Goal: Task Accomplishment & Management: Use online tool/utility

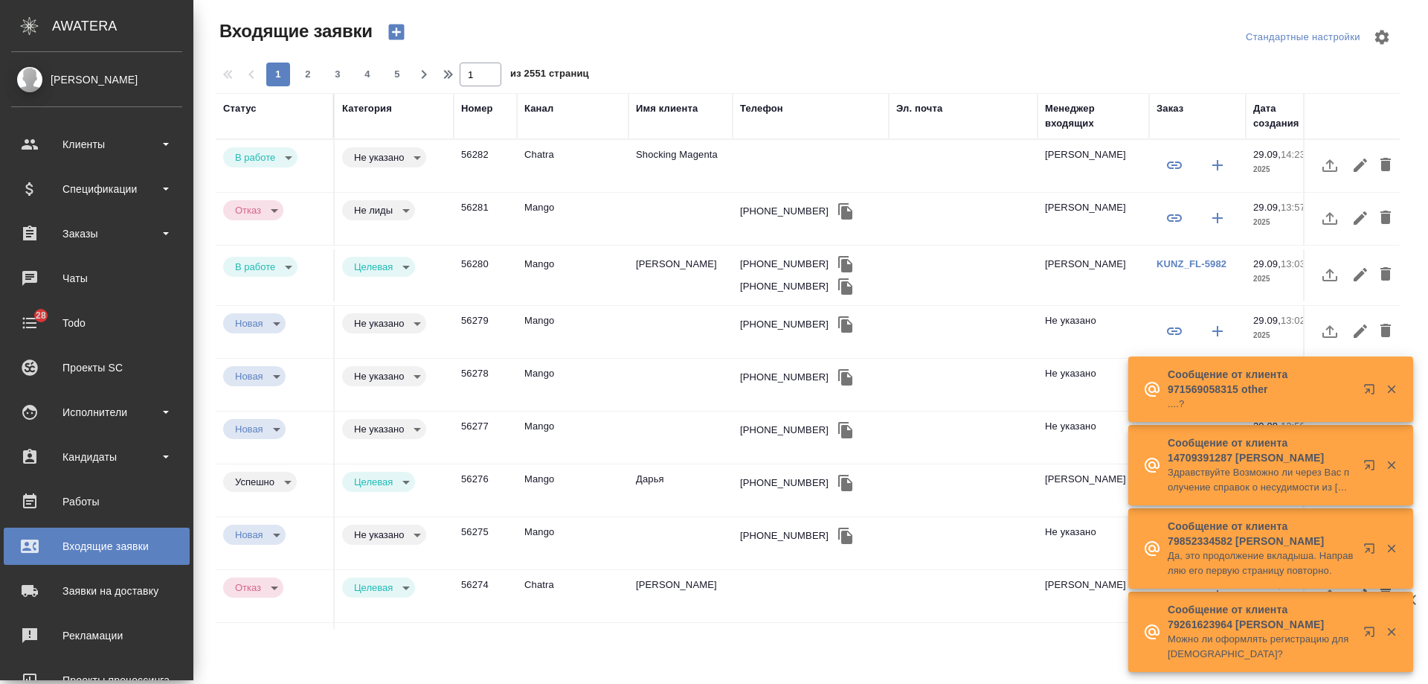
select select "RU"
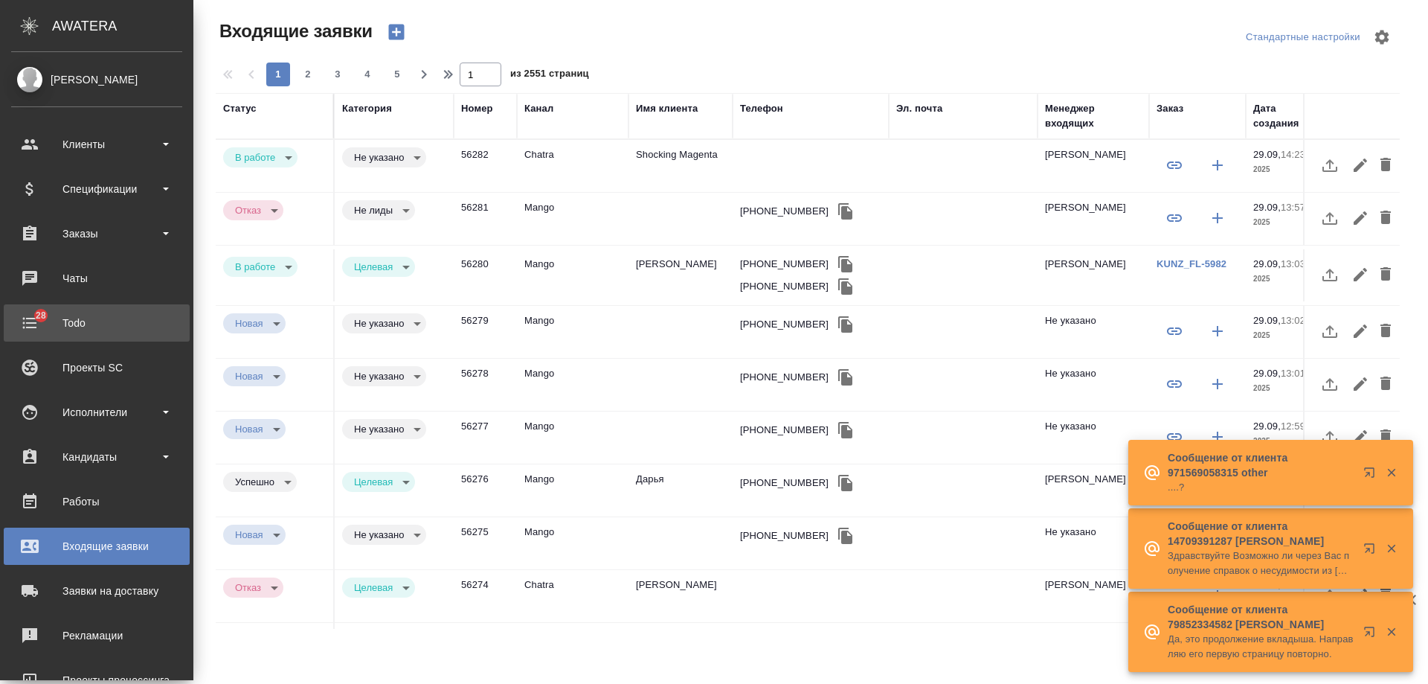
click at [32, 321] on div "Todo" at bounding box center [96, 323] width 171 height 22
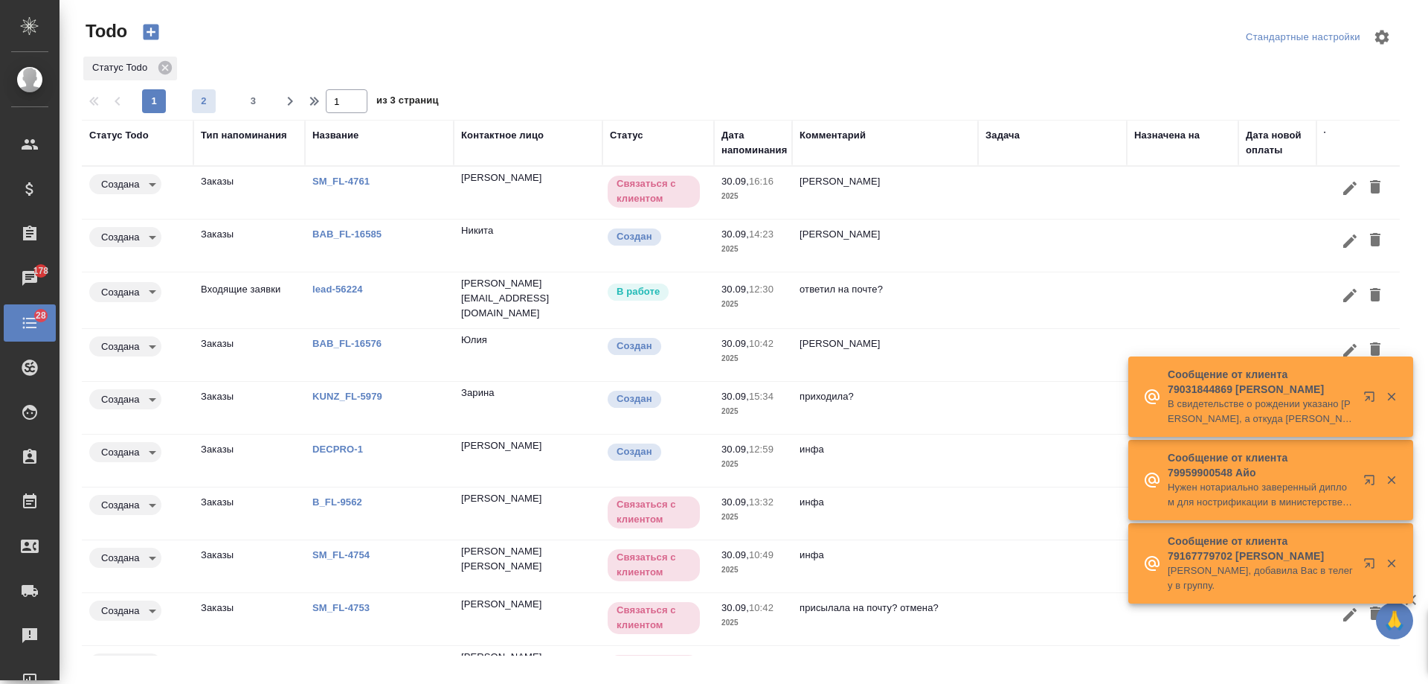
click at [201, 108] on span "2" at bounding box center [204, 101] width 24 height 15
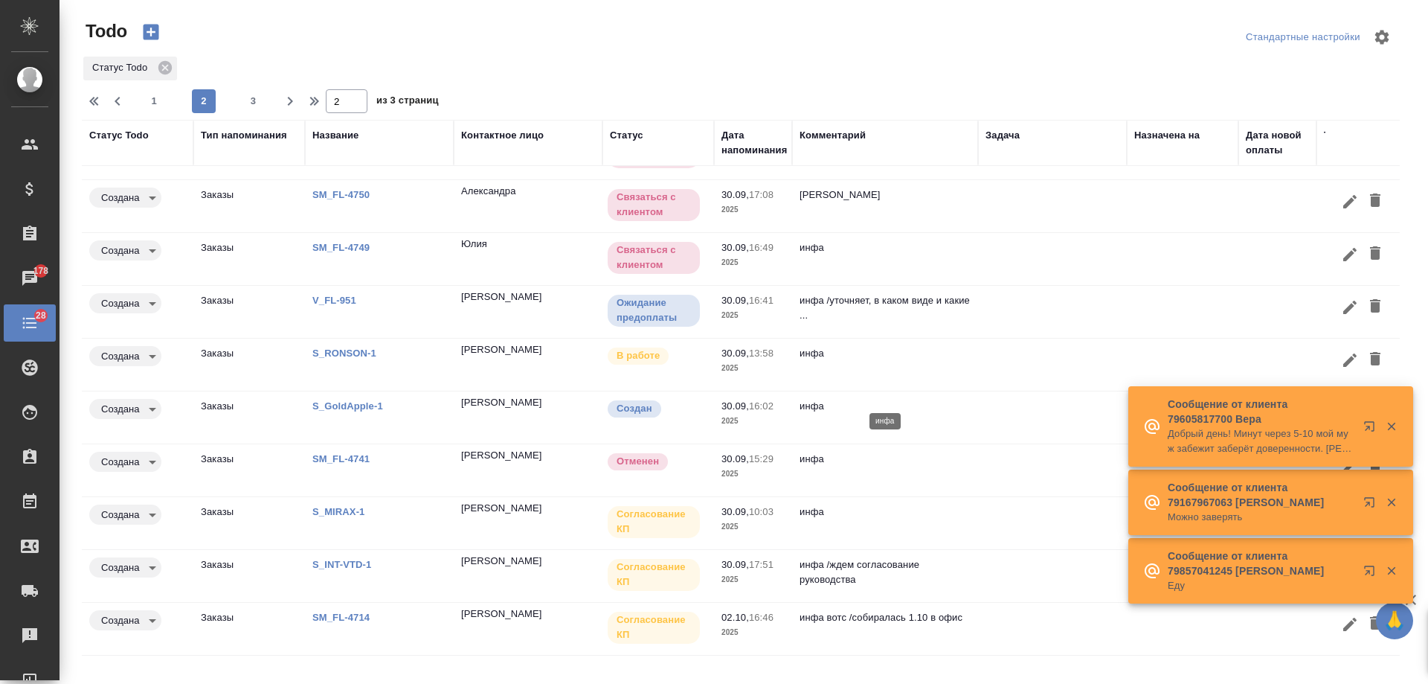
scroll to position [51, 0]
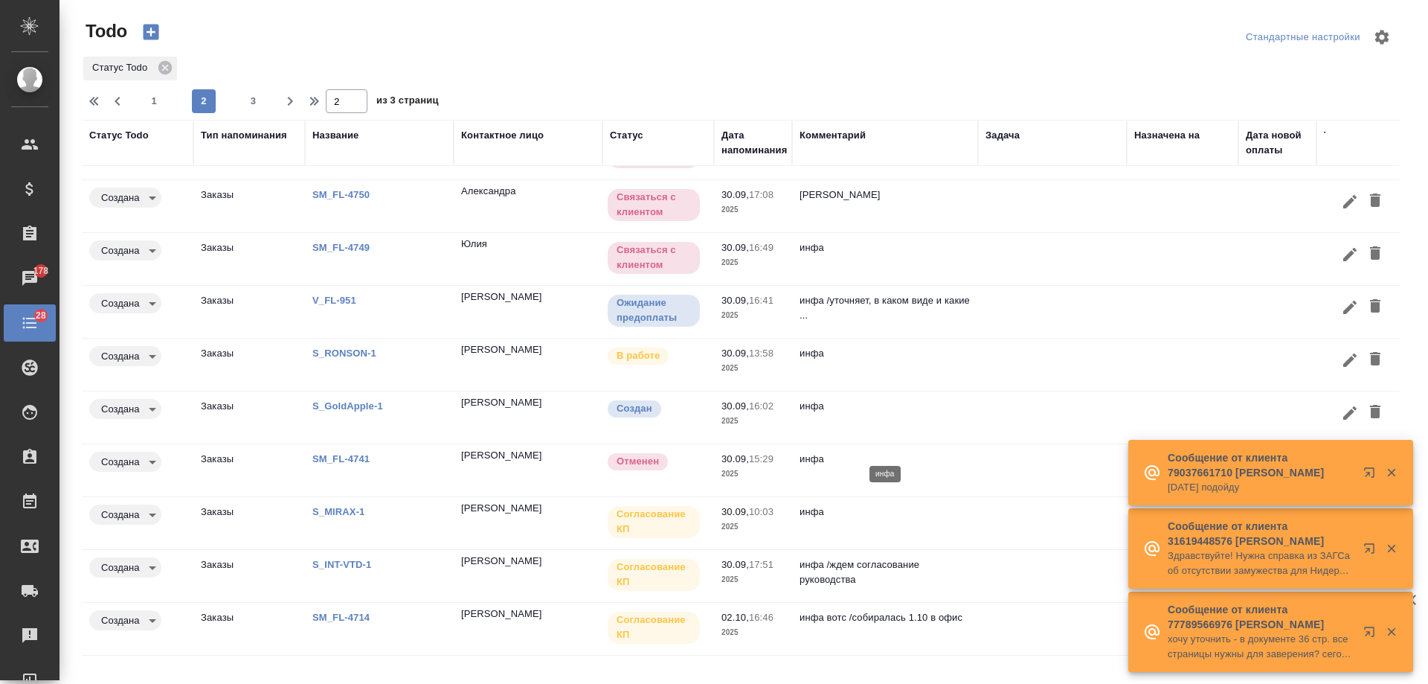
click at [949, 453] on p "инфа" at bounding box center [885, 459] width 171 height 15
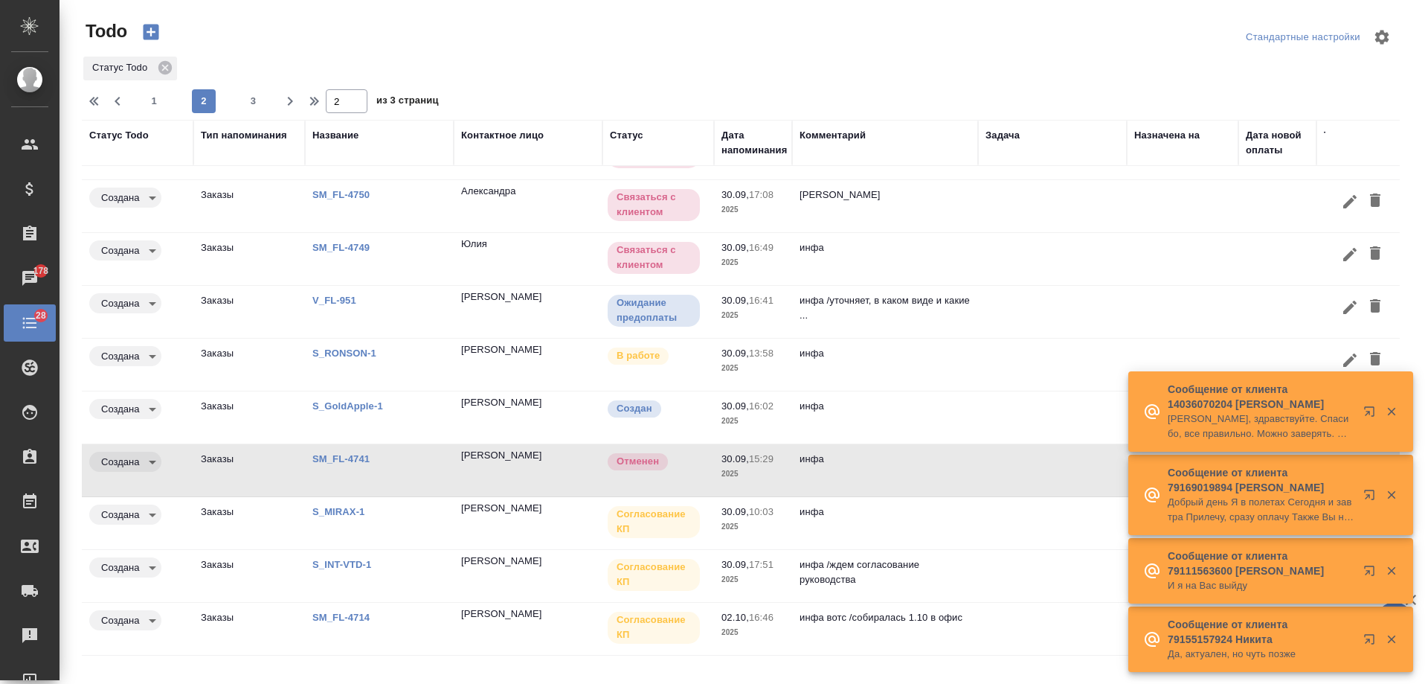
click at [1393, 407] on icon "button" at bounding box center [1391, 411] width 13 height 13
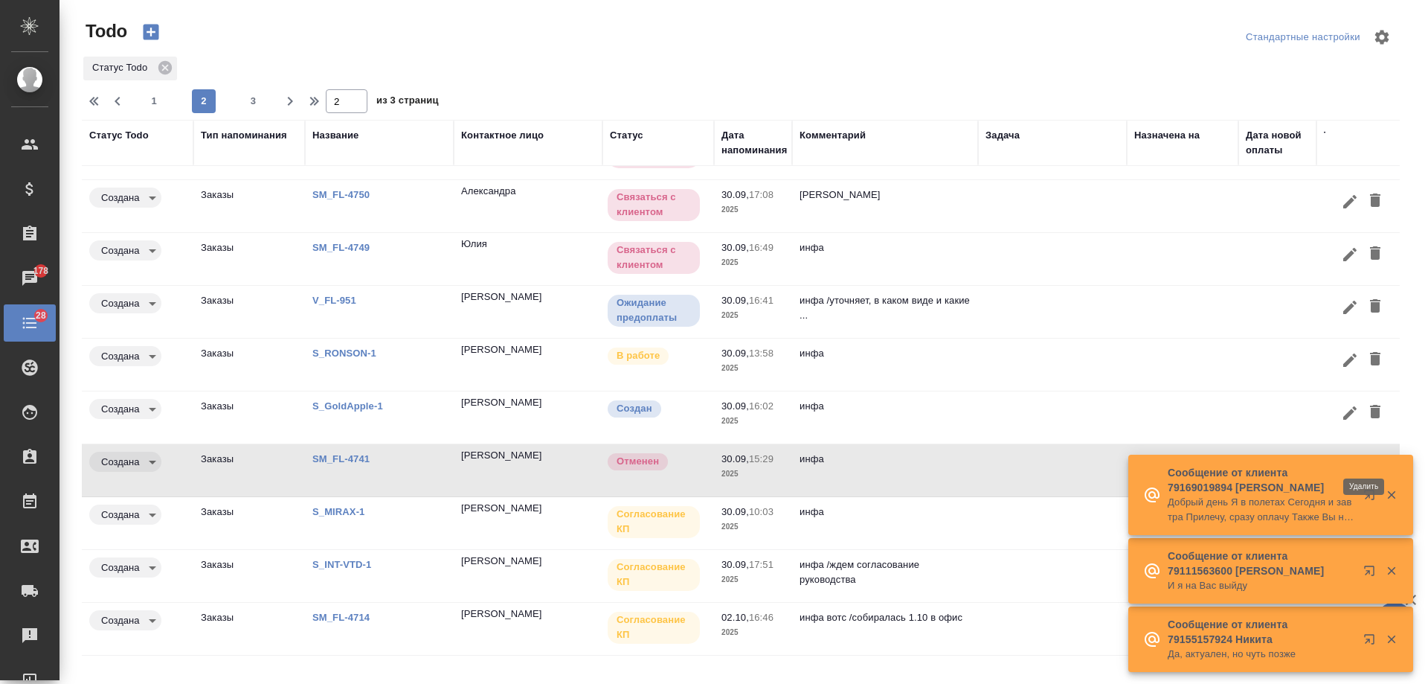
click at [1370, 457] on icon "button" at bounding box center [1375, 463] width 10 height 13
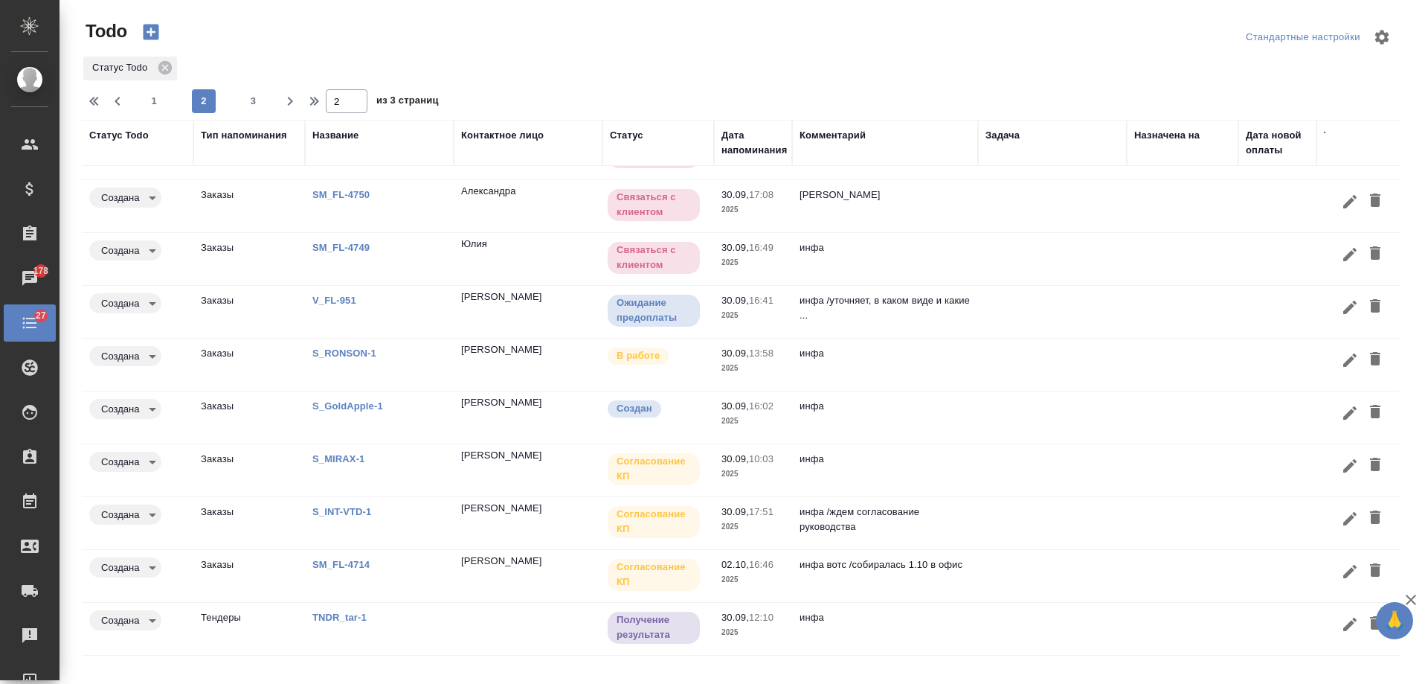
click at [344, 611] on link "TNDR_tar-1" at bounding box center [339, 616] width 54 height 11
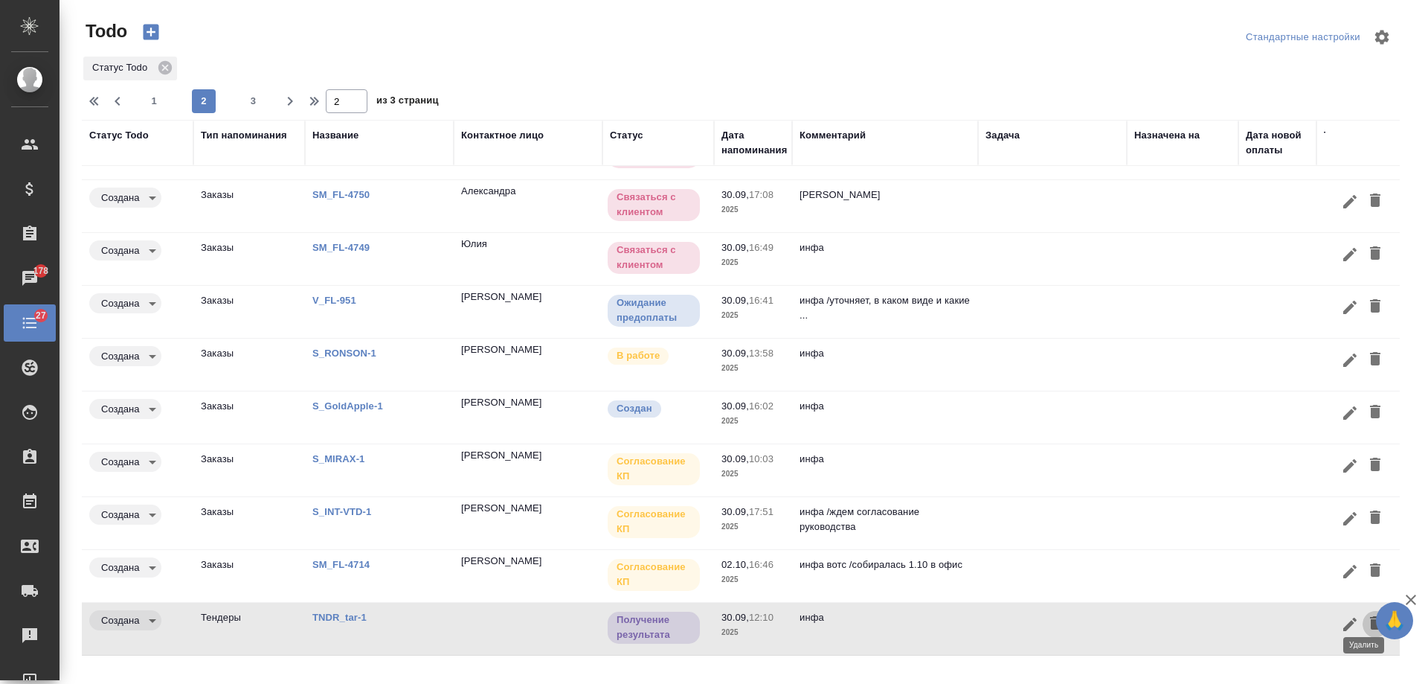
click at [1370, 616] on icon "button" at bounding box center [1375, 622] width 10 height 13
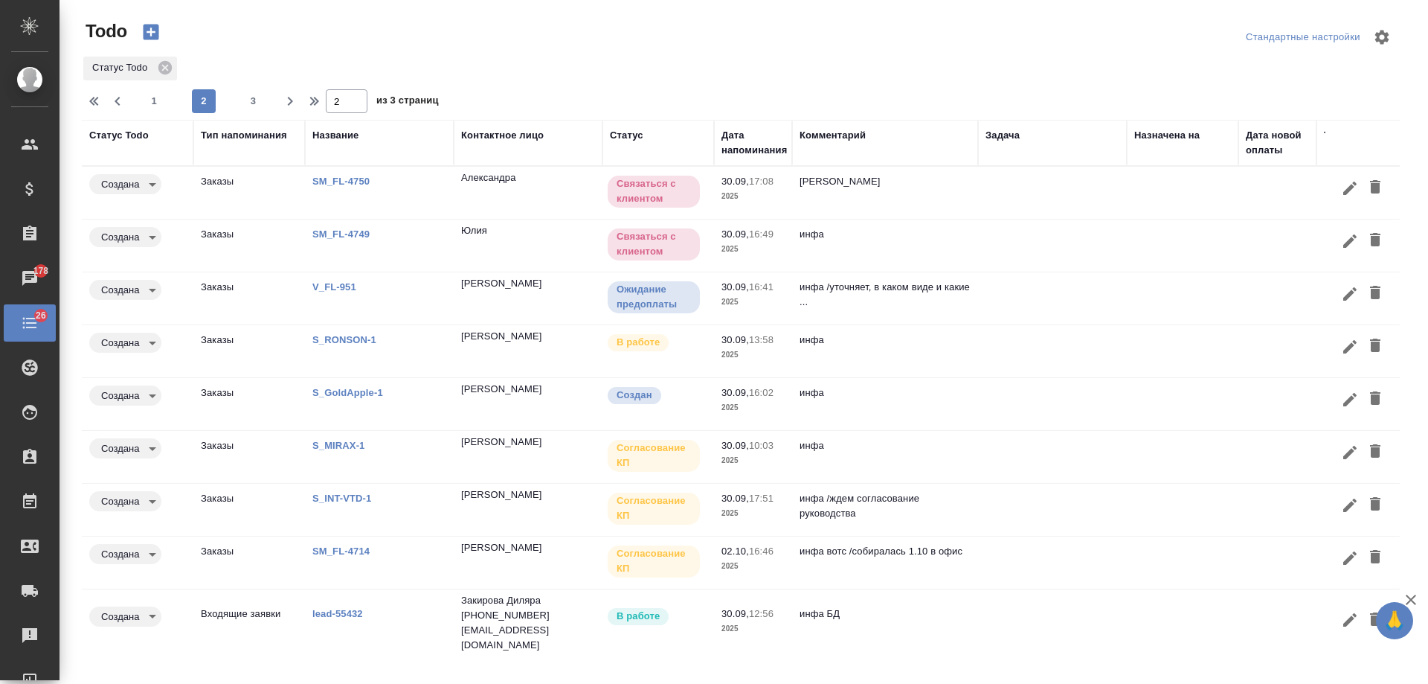
scroll to position [54, 0]
click at [260, 102] on span "3" at bounding box center [254, 101] width 24 height 15
type input "3"
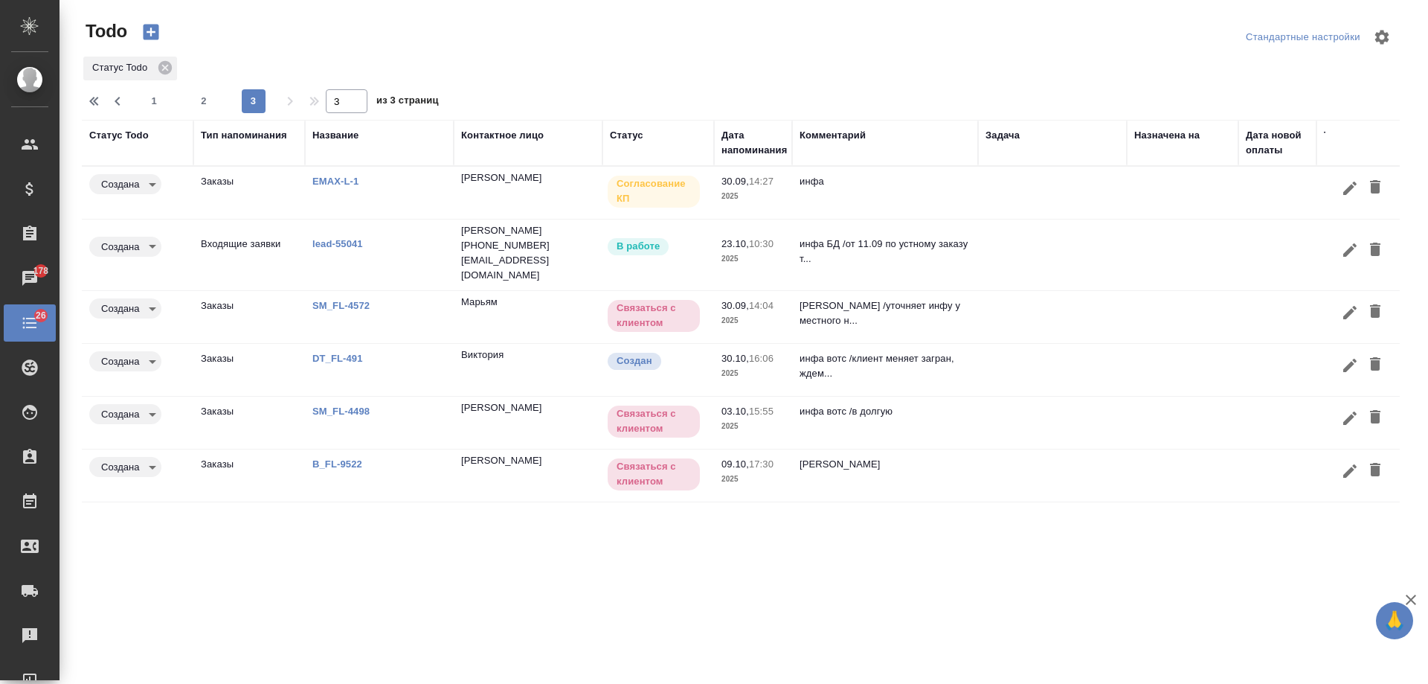
scroll to position [0, 0]
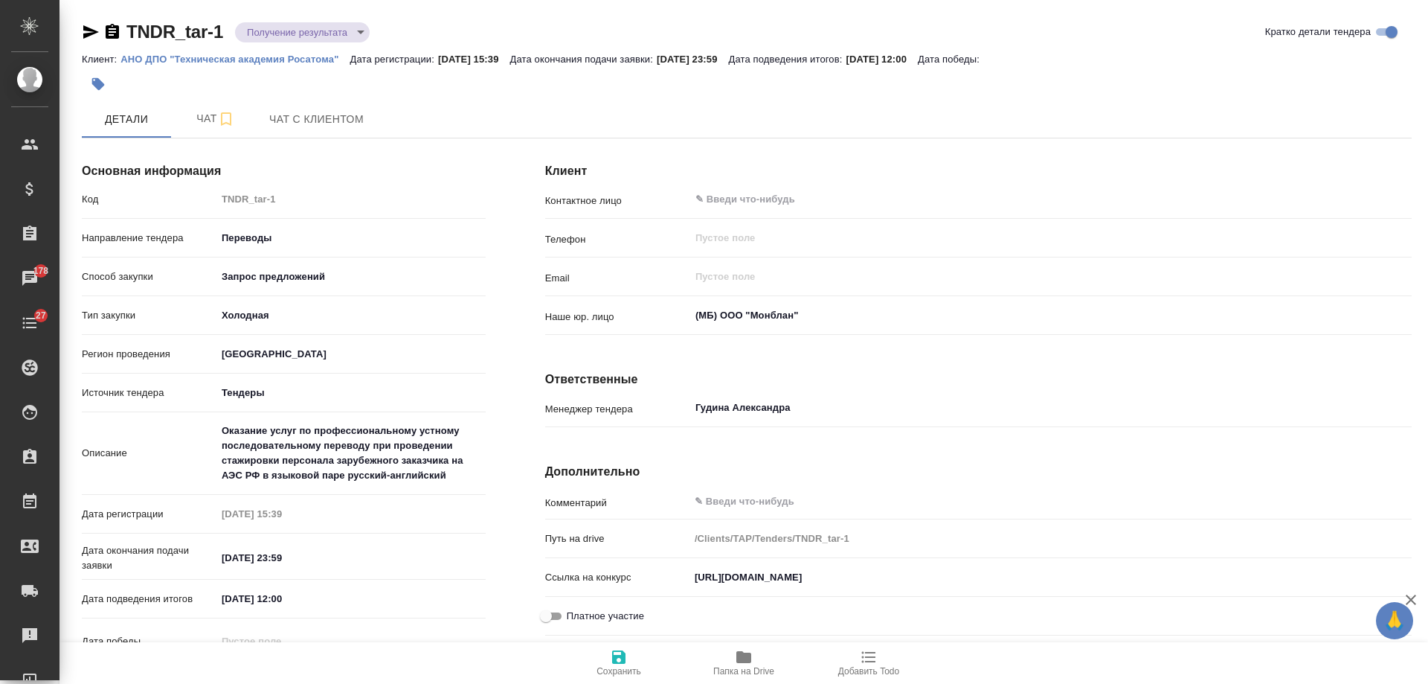
click at [362, 30] on body "🙏 .cls-1 fill:#fff; AWATERA [PERSON_NAME] Спецификации Заказы 178 Чаты 27 Todo …" at bounding box center [714, 342] width 1428 height 684
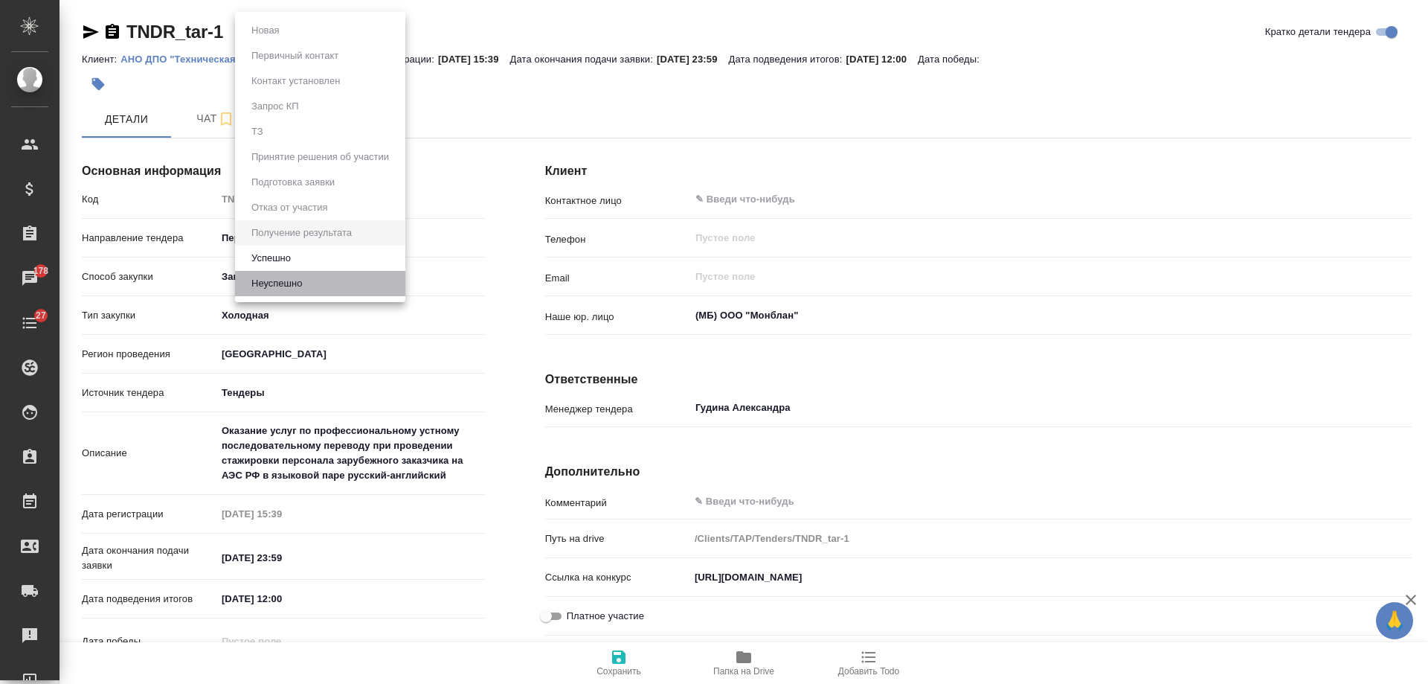
click at [298, 289] on button "Неуспешно" at bounding box center [277, 283] width 60 height 16
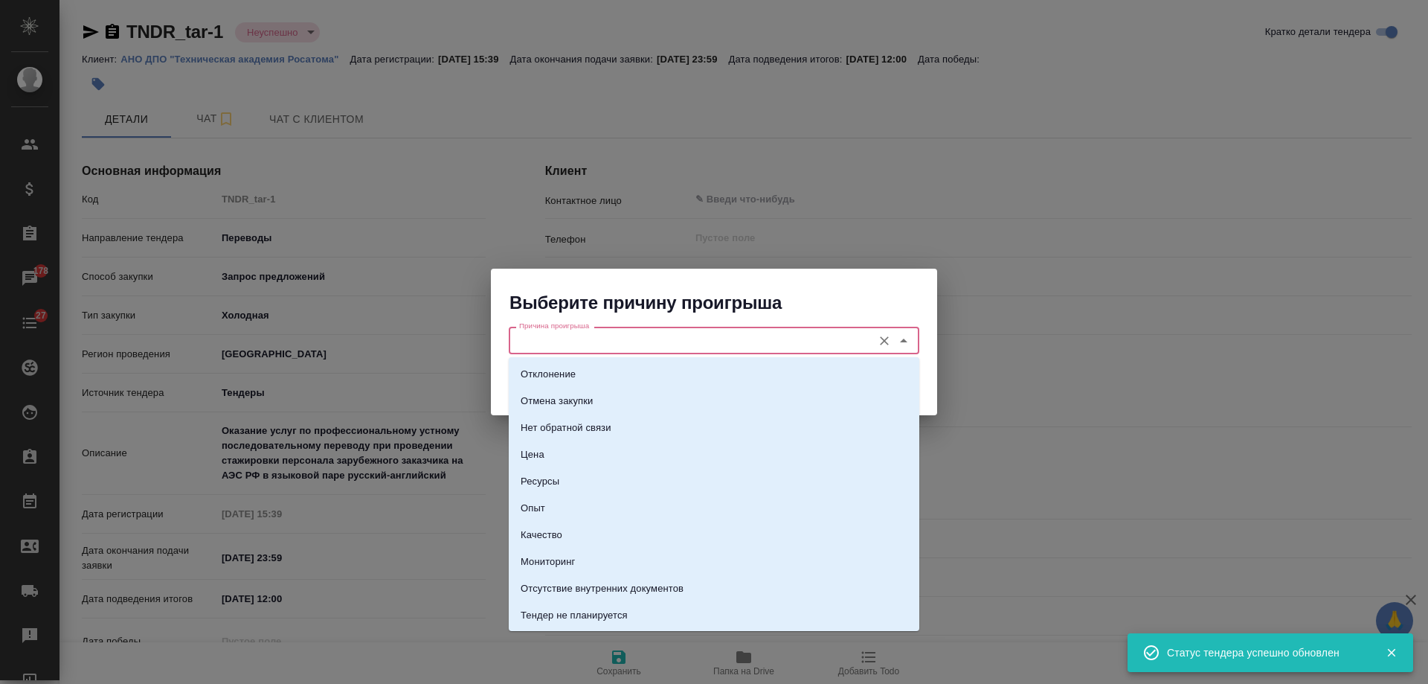
click at [649, 342] on input "Причина проигрыша" at bounding box center [689, 340] width 352 height 18
click at [578, 570] on li "Мониторинг" at bounding box center [714, 561] width 411 height 27
type input "Мониторинг"
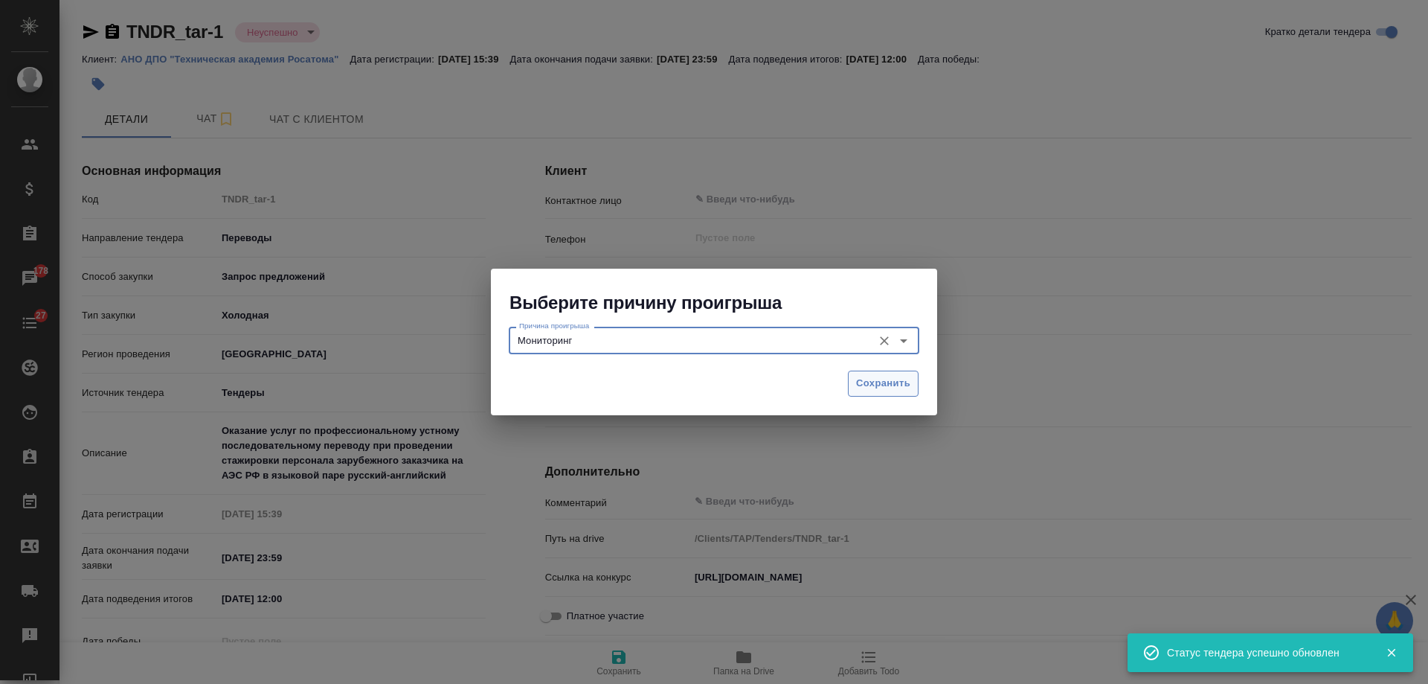
click at [877, 385] on span "Сохранить" at bounding box center [883, 383] width 54 height 17
type textarea "x"
type input "monitoring"
